Goal: Task Accomplishment & Management: Manage account settings

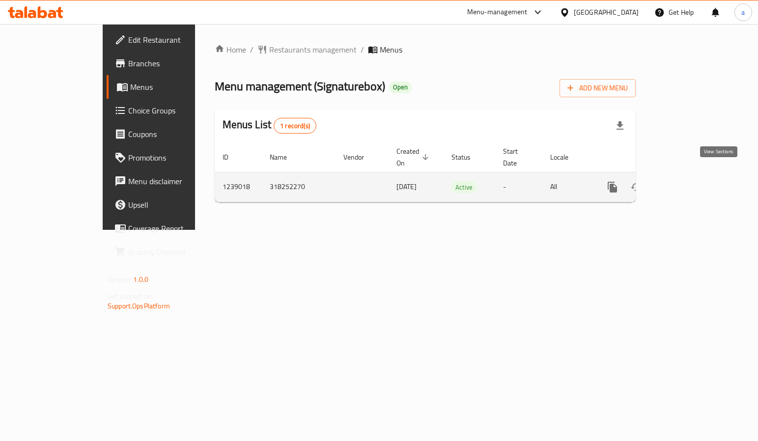
click at [695, 175] on link "enhanced table" at bounding box center [684, 187] width 24 height 24
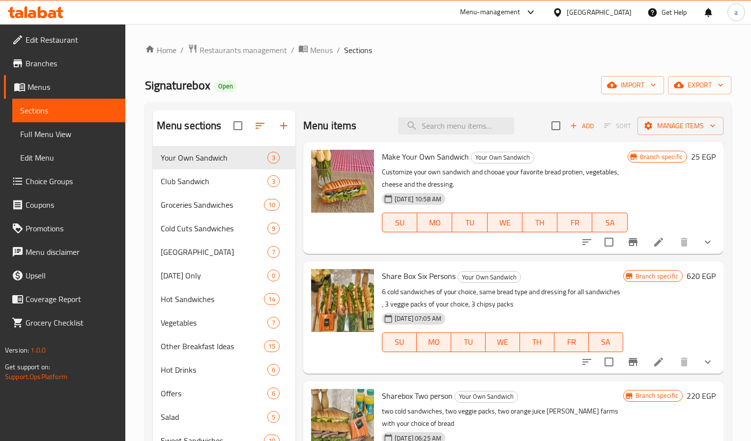
click at [32, 182] on span "Choice Groups" at bounding box center [72, 181] width 92 height 12
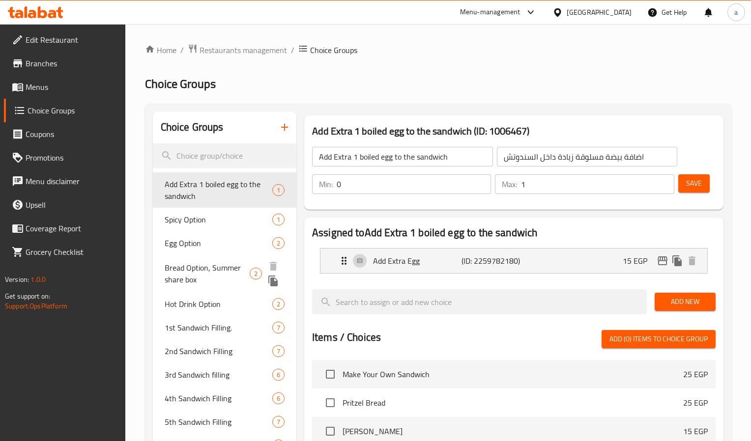
click at [188, 268] on span "Bread Option, Summer share box" at bounding box center [207, 274] width 85 height 24
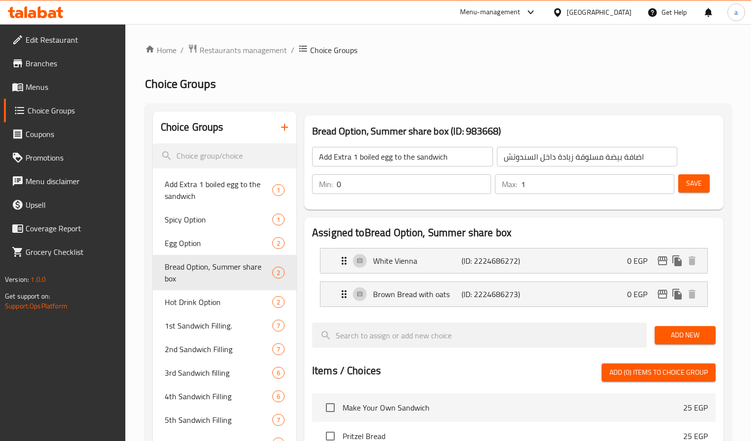
type input "Bread Option, Summer share box"
type input "اختيار الخبز [PERSON_NAME] الصيف"
type input "1"
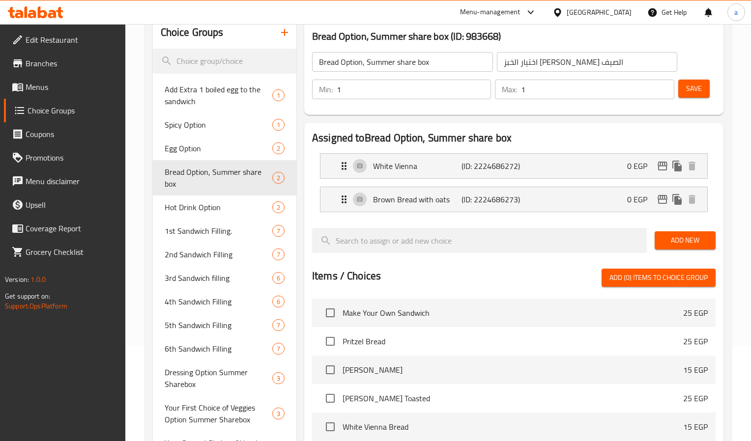
scroll to position [46, 0]
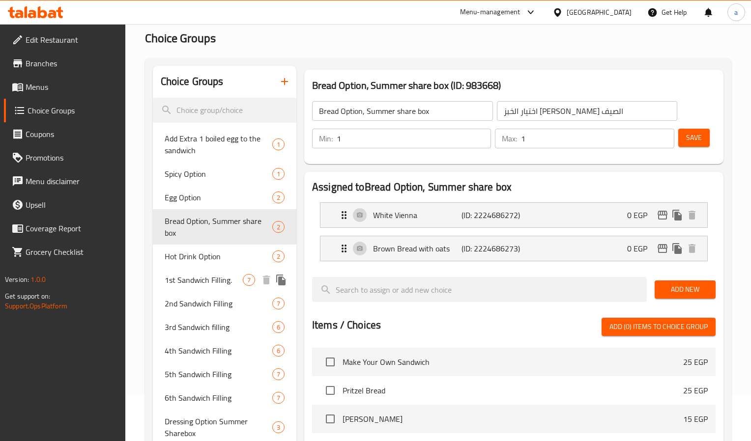
click at [192, 278] on span "1st Sandwich Filling." at bounding box center [204, 280] width 78 height 12
type input "1st Sandwich Filling."
type input "حشو أول سندوتش."
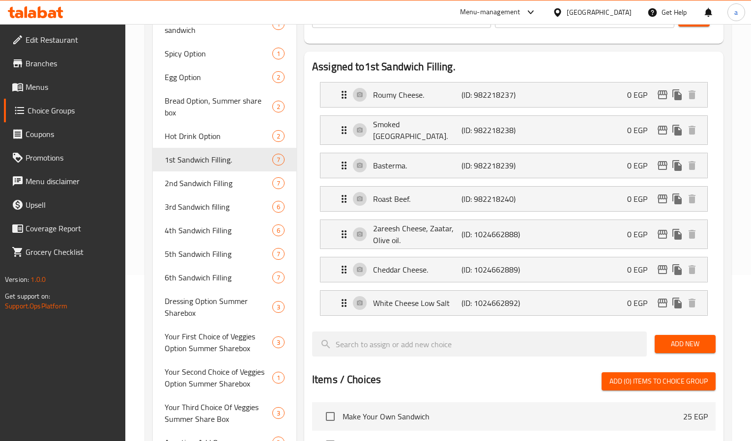
scroll to position [144, 0]
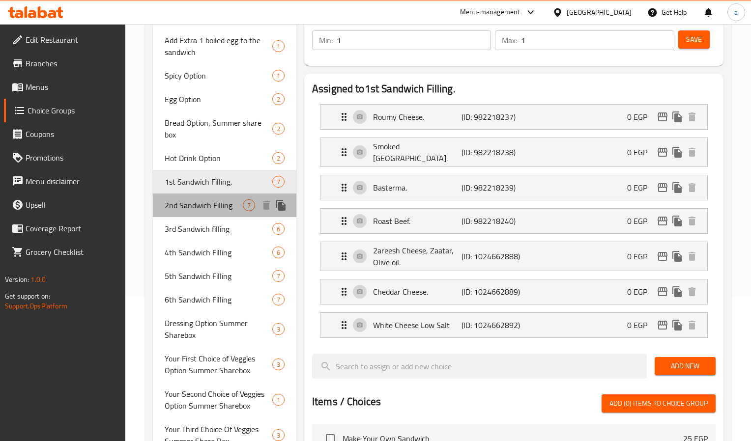
click at [198, 211] on span "2nd Sandwich Filling" at bounding box center [204, 206] width 78 height 12
type input "2nd Sandwich Filling"
type input "[PERSON_NAME]"
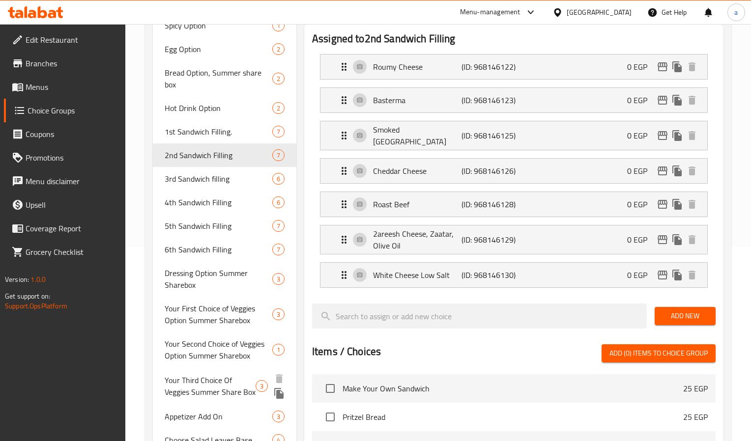
scroll to position [193, 0]
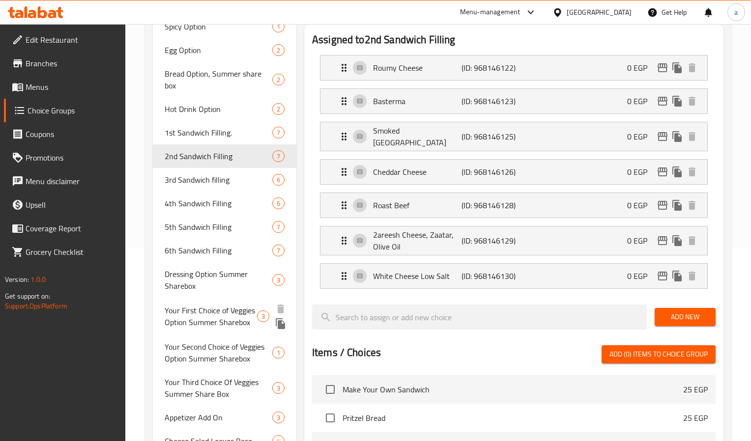
click at [201, 313] on span "Your First Choice of Veggies Option Summer Sharebox" at bounding box center [211, 317] width 92 height 24
type input "Your First Choice of Veggies Option Summer Sharebox"
type input "اختيارك الاول من خضار شير بوكس الصيف"
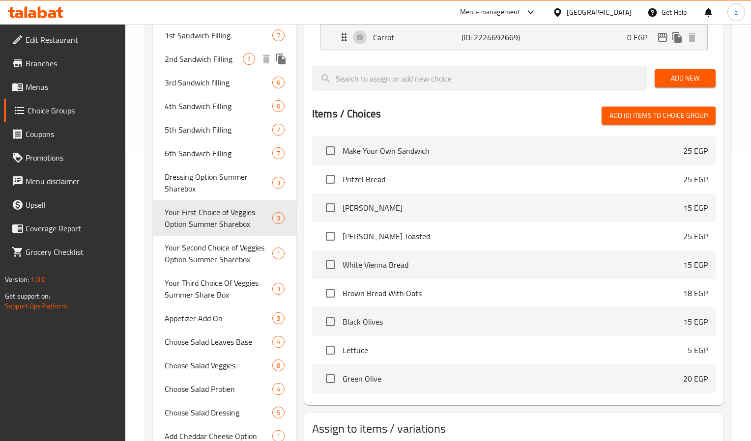
scroll to position [295, 0]
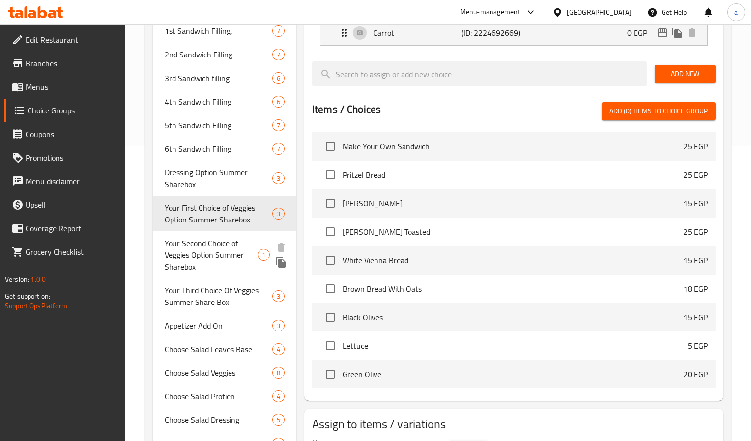
click at [201, 255] on span "Your Second Choice of Veggies Option Summer Sharebox" at bounding box center [211, 254] width 93 height 35
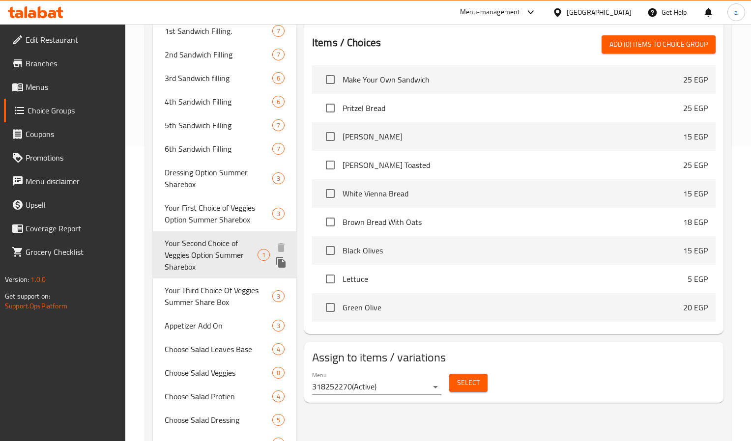
type input "Your Second Choice of Veggies Option Summer Sharebox"
type input "اختيارك الثاني من خضار [PERSON_NAME] الصيف"
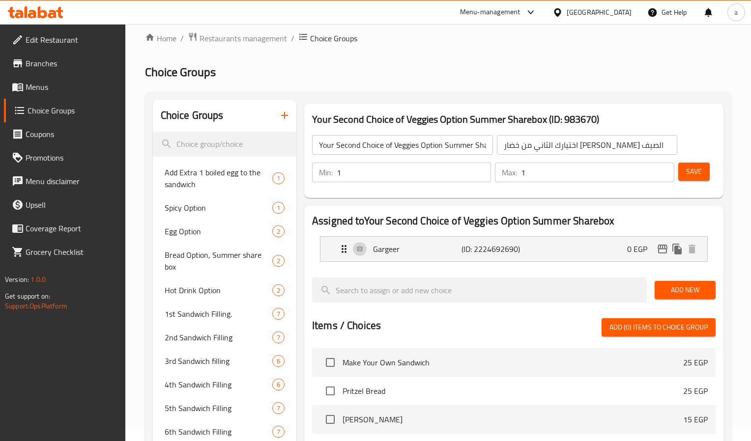
scroll to position [0, 0]
